Goal: Navigation & Orientation: Find specific page/section

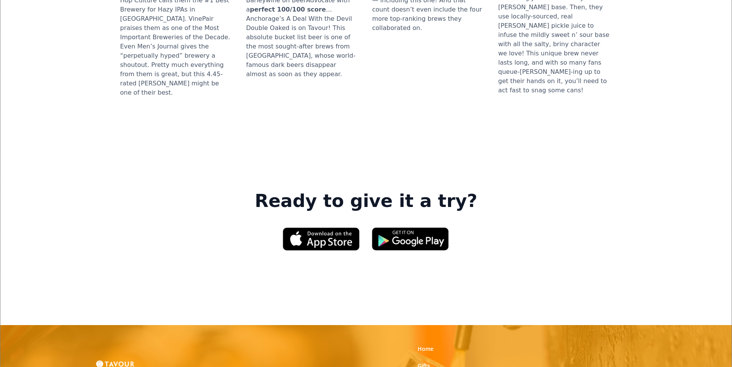
scroll to position [1115, 0]
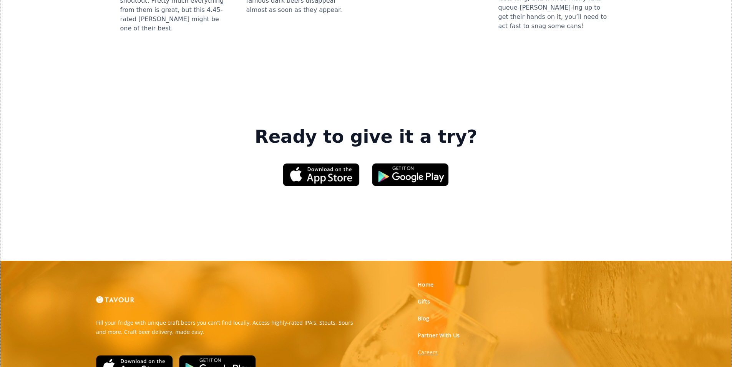
click at [434, 348] on strong "Careers" at bounding box center [428, 351] width 20 height 7
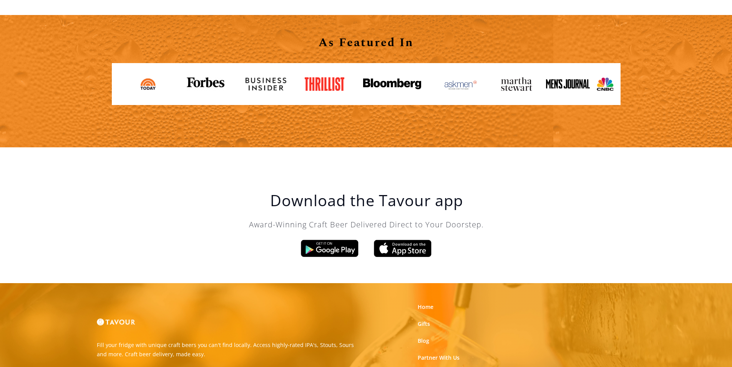
scroll to position [1304, 0]
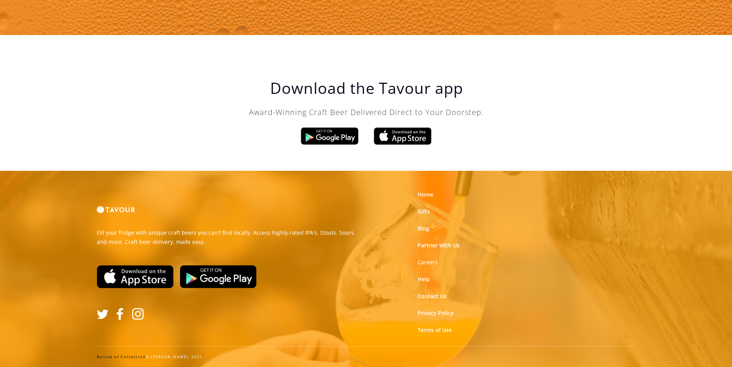
click at [120, 357] on link "Notice of Collection" at bounding box center [121, 356] width 49 height 5
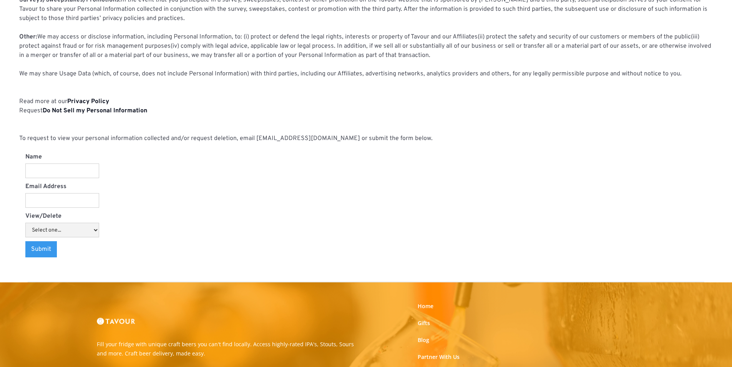
scroll to position [692, 0]
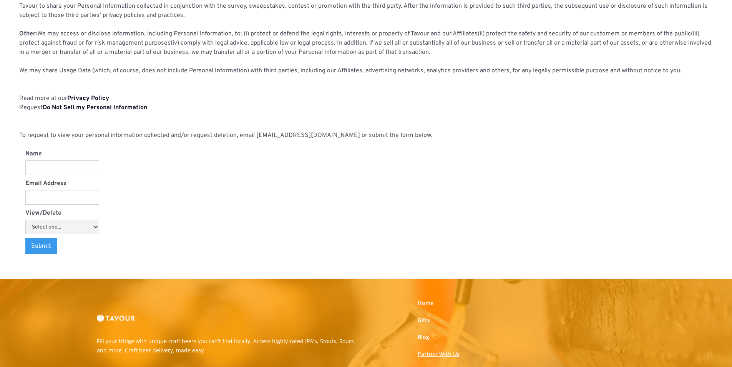
click at [444, 353] on link "Partner With Us" at bounding box center [439, 354] width 42 height 8
